Goal: Task Accomplishment & Management: Use online tool/utility

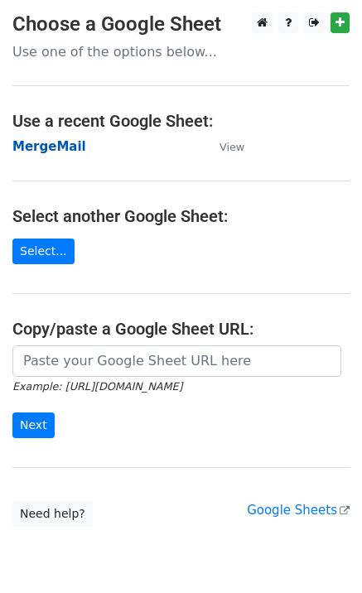
click at [60, 145] on strong "MergeMail" at bounding box center [49, 146] width 74 height 15
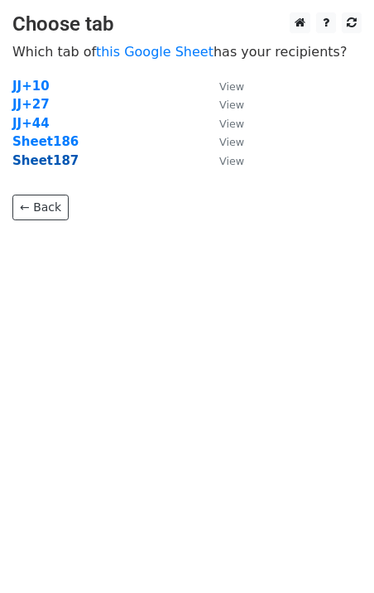
click at [50, 163] on strong "Sheet187" at bounding box center [45, 160] width 66 height 15
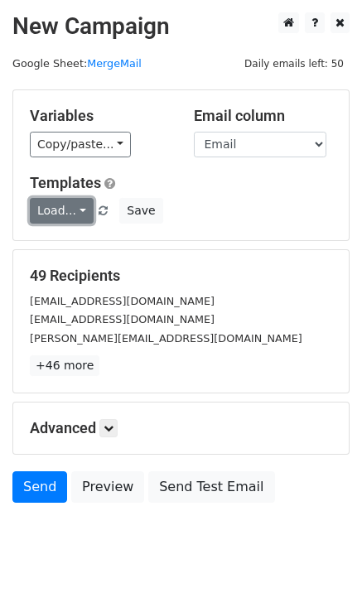
click at [66, 215] on link "Load..." at bounding box center [62, 211] width 64 height 26
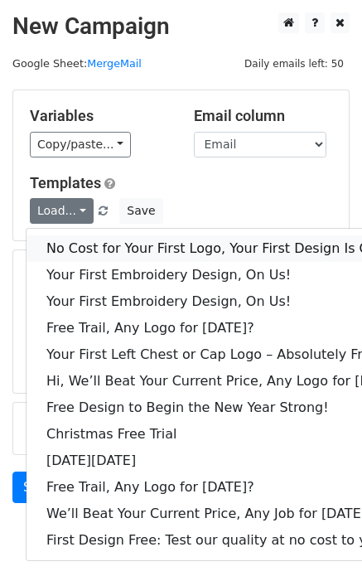
click at [95, 236] on link "No Cost for Your First Logo, Your First Design Is On Us!" at bounding box center [227, 248] width 400 height 27
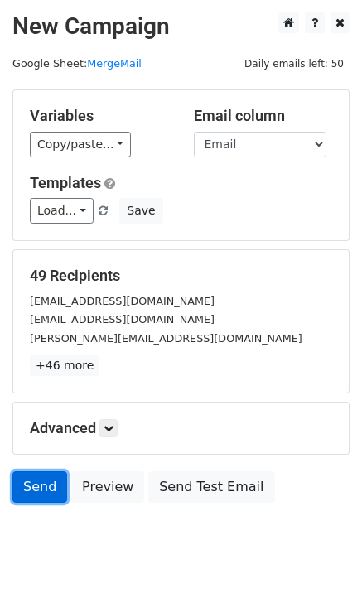
click at [36, 478] on link "Send" at bounding box center [39, 486] width 55 height 31
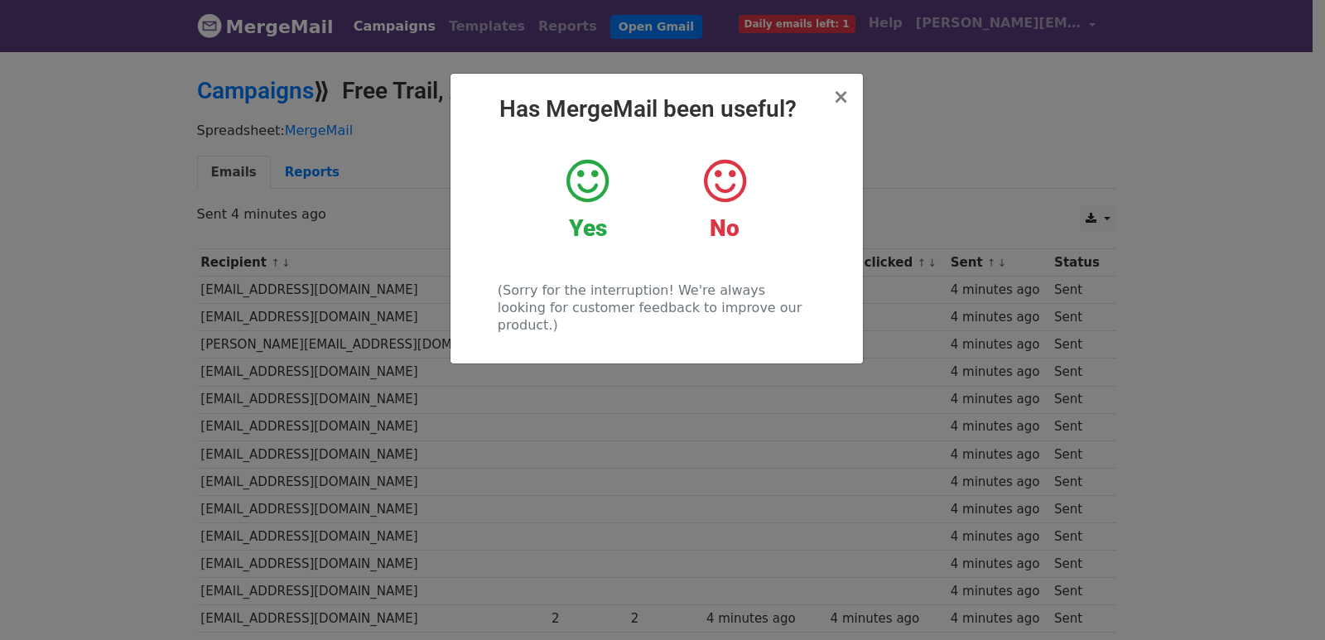
click at [384, 229] on div "× Has MergeMail been useful? Yes No (Sorry for the interruption! We're always l…" at bounding box center [662, 345] width 1325 height 591
click at [599, 437] on td at bounding box center [588, 426] width 80 height 27
click at [840, 97] on h2 "Campaigns ⟫ Free Trail, Any Logo for today?" at bounding box center [657, 91] width 920 height 28
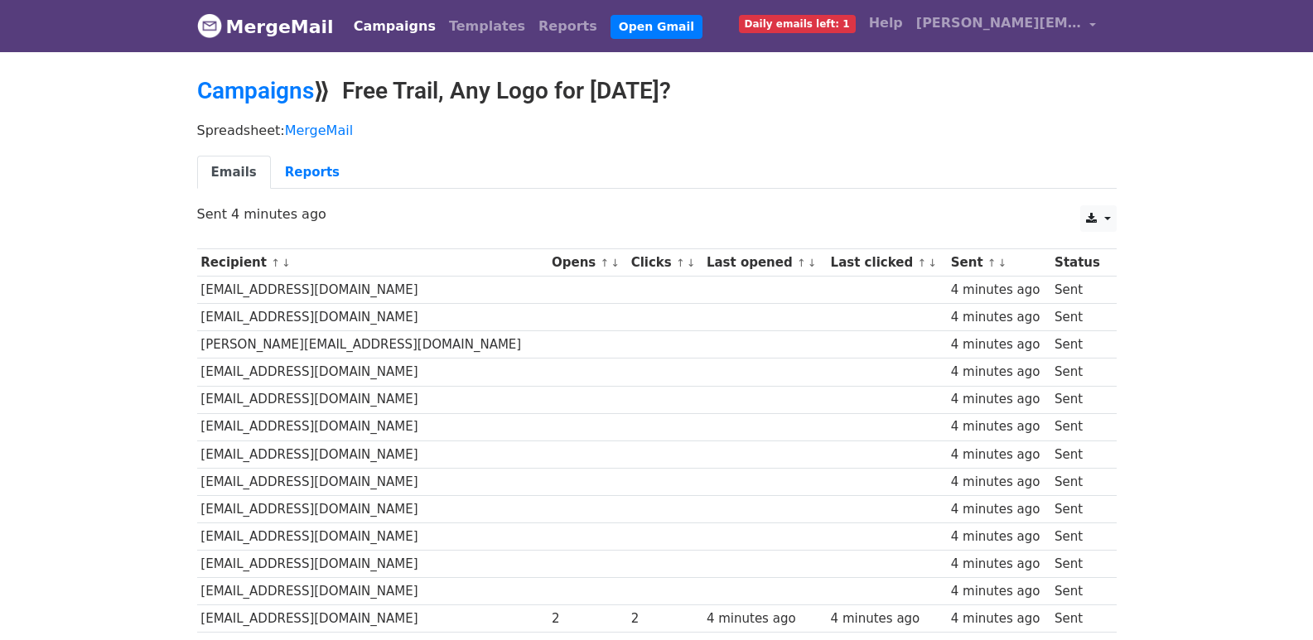
drag, startPoint x: 516, startPoint y: 549, endPoint x: 603, endPoint y: 509, distance: 96.0
